Goal: Task Accomplishment & Management: Use online tool/utility

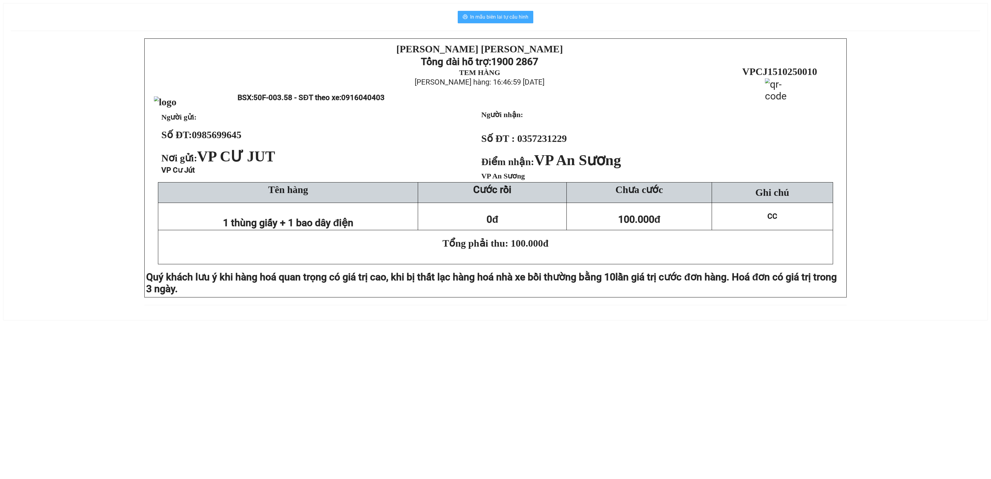
click at [491, 17] on span "In mẫu biên lai tự cấu hình" at bounding box center [499, 17] width 58 height 8
click at [494, 19] on span "In mẫu biên lai tự cấu hình" at bounding box center [499, 17] width 58 height 8
